Goal: Navigation & Orientation: Find specific page/section

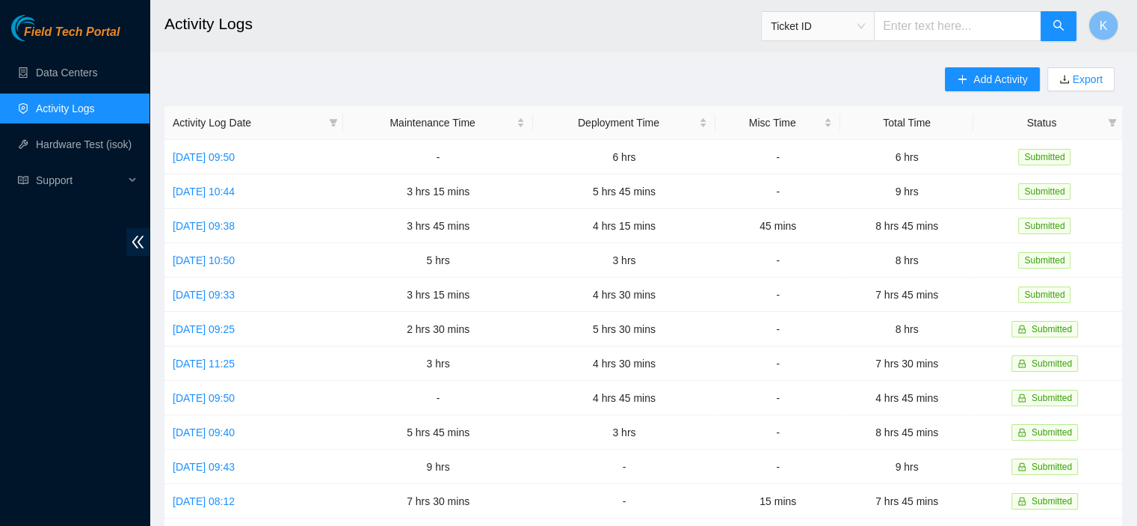
click at [746, 76] on div "Add Activity Export Activity Log Date Maintenance Time Deployment Time Misc Tim…" at bounding box center [644, 471] width 958 height 808
